Goal: Information Seeking & Learning: Learn about a topic

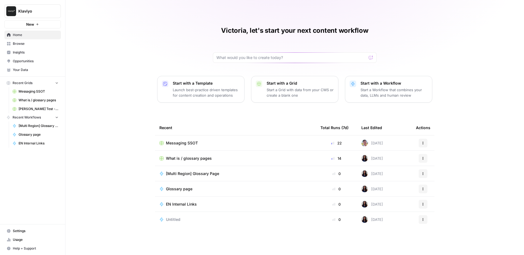
click at [22, 52] on span "Insights" at bounding box center [36, 52] width 46 height 5
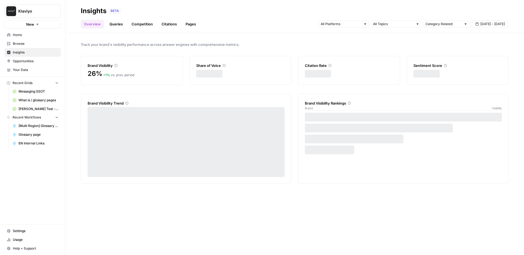
click at [193, 22] on link "Pages" at bounding box center [190, 24] width 17 height 9
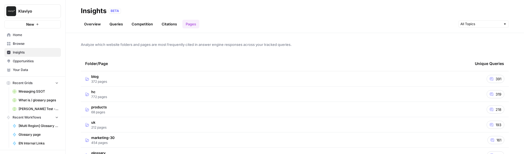
click at [208, 77] on td "blog 372 pages" at bounding box center [276, 78] width 390 height 15
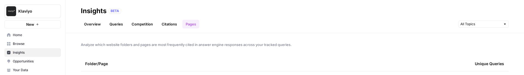
click at [140, 42] on span "Analyze which website folders and pages are most frequently cited in answer eng…" at bounding box center [295, 44] width 428 height 5
click at [29, 43] on span "Browse" at bounding box center [36, 43] width 46 height 5
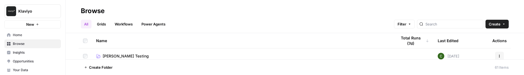
click at [20, 49] on link "Insights" at bounding box center [32, 52] width 57 height 9
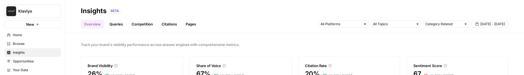
click at [194, 23] on link "Pages" at bounding box center [190, 24] width 17 height 9
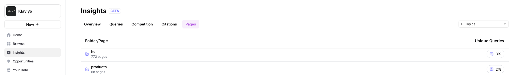
scroll to position [41, 0]
click at [111, 55] on td "hc 772 pages" at bounding box center [276, 53] width 390 height 15
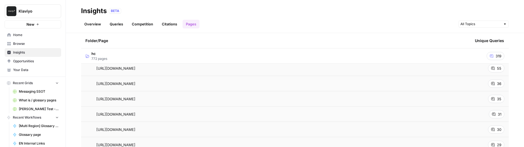
scroll to position [0, 0]
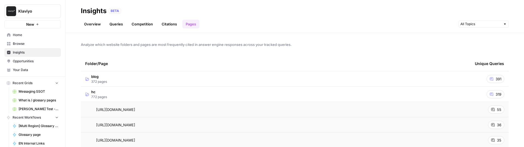
click at [121, 75] on td "hc 772 pages" at bounding box center [276, 94] width 390 height 15
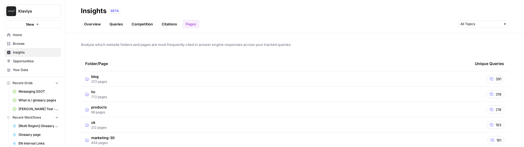
click at [91, 22] on link "Overview" at bounding box center [92, 24] width 23 height 9
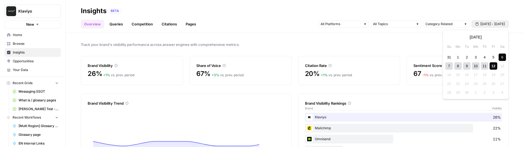
click at [484, 24] on span "Sep 6 - Sep 12" at bounding box center [492, 24] width 25 height 5
click at [484, 65] on div "11" at bounding box center [484, 65] width 7 height 7
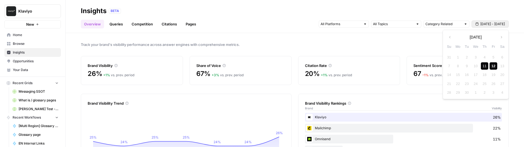
click at [491, 66] on div "12" at bounding box center [493, 65] width 7 height 7
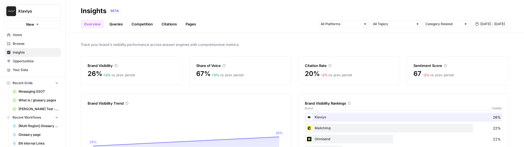
click at [187, 23] on link "Pages" at bounding box center [190, 24] width 17 height 9
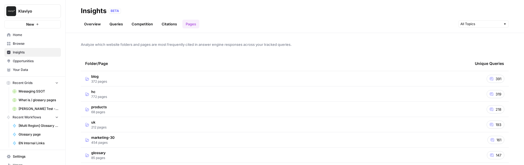
click at [196, 75] on td "blog 372 pages" at bounding box center [276, 78] width 390 height 15
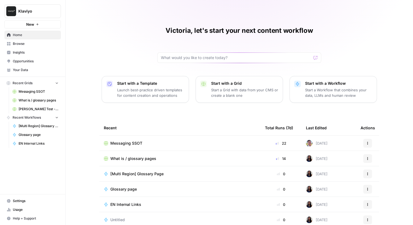
click at [106, 23] on div "Victoria, let's start your next content workflow Start with a Template Launch b…" at bounding box center [239, 125] width 347 height 251
click at [90, 67] on div "Victoria, let's start your next content workflow Start with a Template Launch b…" at bounding box center [239, 125] width 347 height 251
click at [99, 55] on div "Victoria, let's start your next content workflow Start with a Template Launch b…" at bounding box center [239, 125] width 347 height 251
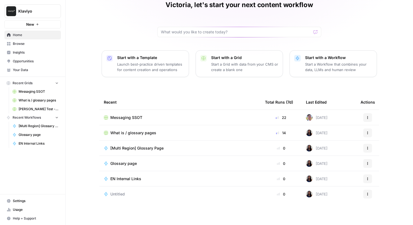
scroll to position [26, 0]
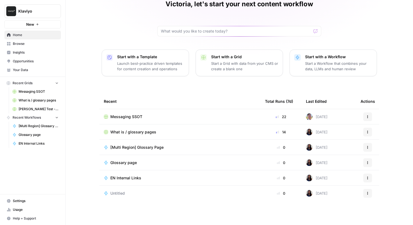
click at [99, 55] on div "Victoria, let's start your next content workflow Start with a Template Launch b…" at bounding box center [239, 99] width 347 height 251
click at [263, 49] on div "Victoria, let's start your next content workflow Start with a Template Launch b…" at bounding box center [239, 99] width 347 height 251
click at [255, 92] on div "Victoria, let's start your next content workflow Start with a Template Launch b…" at bounding box center [239, 99] width 347 height 251
click at [353, 45] on div "Victoria, let's start your next content workflow Start with a Template Launch b…" at bounding box center [239, 99] width 347 height 251
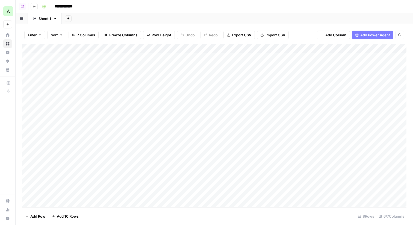
click at [131, 8] on div "**********" at bounding box center [224, 6] width 368 height 9
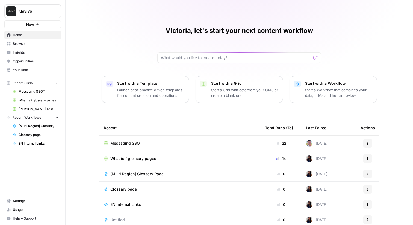
click at [25, 53] on span "Insights" at bounding box center [36, 52] width 46 height 5
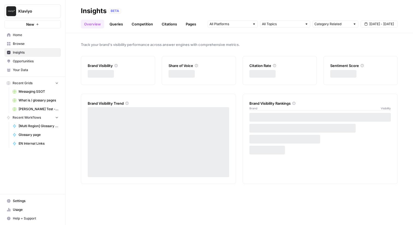
click at [117, 22] on link "Queries" at bounding box center [116, 24] width 20 height 9
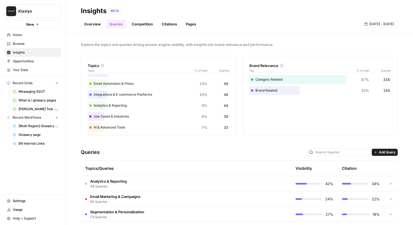
scroll to position [54, 0]
